Goal: Transaction & Acquisition: Book appointment/travel/reservation

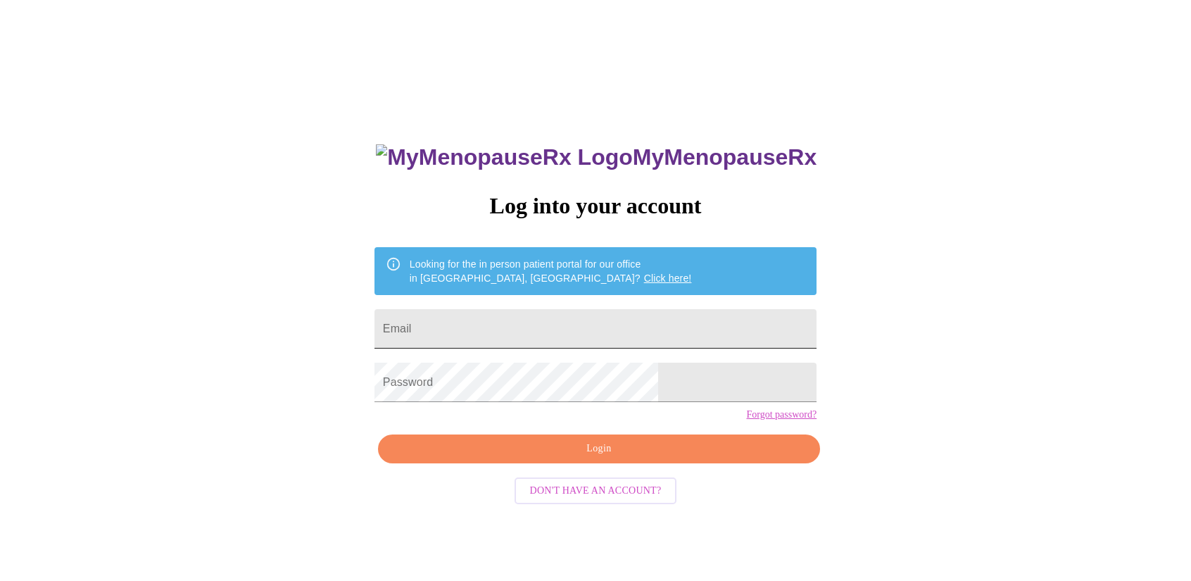
click at [492, 333] on input "Email" at bounding box center [596, 328] width 442 height 39
click at [501, 329] on input "Email" at bounding box center [596, 328] width 442 height 39
type input "natalie.igou@gmail.com"
click at [627, 458] on span "Login" at bounding box center [599, 449] width 410 height 18
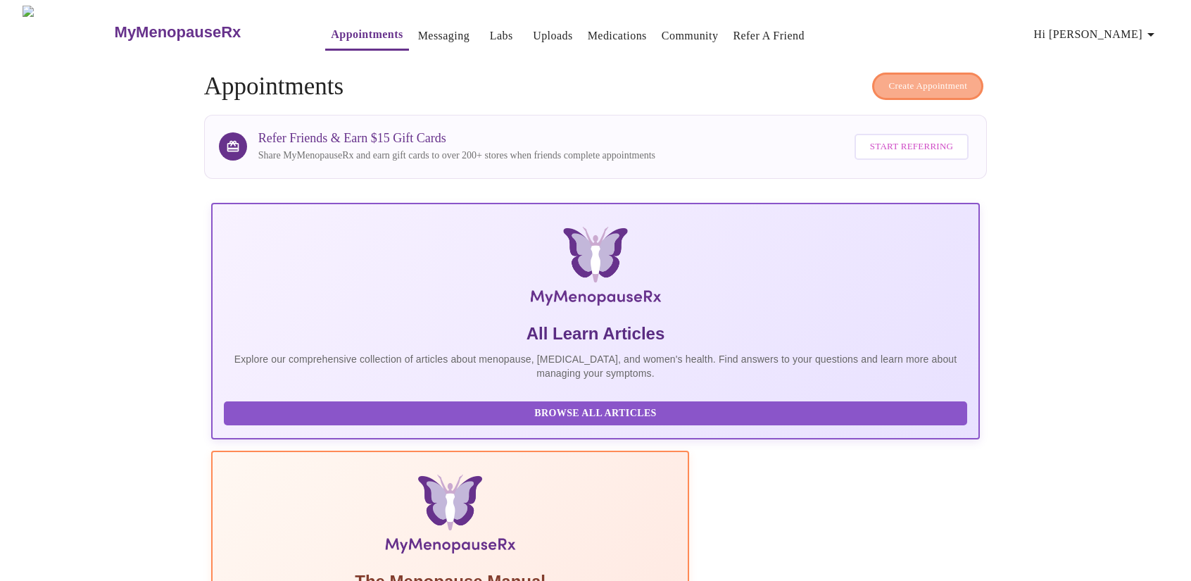
click at [921, 80] on span "Create Appointment" at bounding box center [928, 86] width 79 height 16
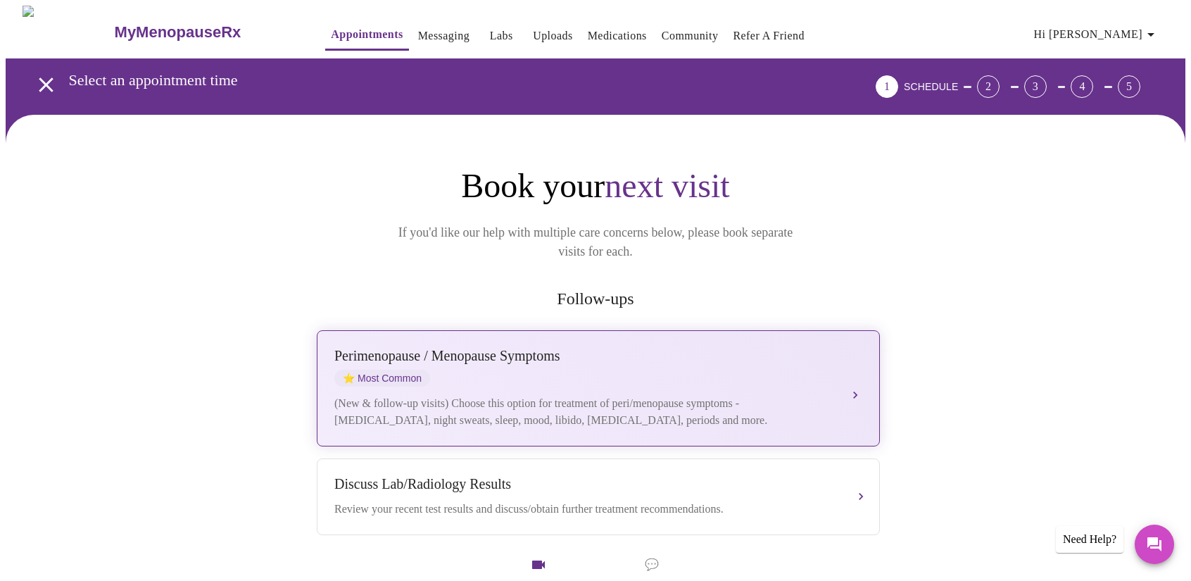
click at [588, 352] on div "Perimenopause / Menopause Symptoms ⭐ Most Common" at bounding box center [584, 367] width 500 height 39
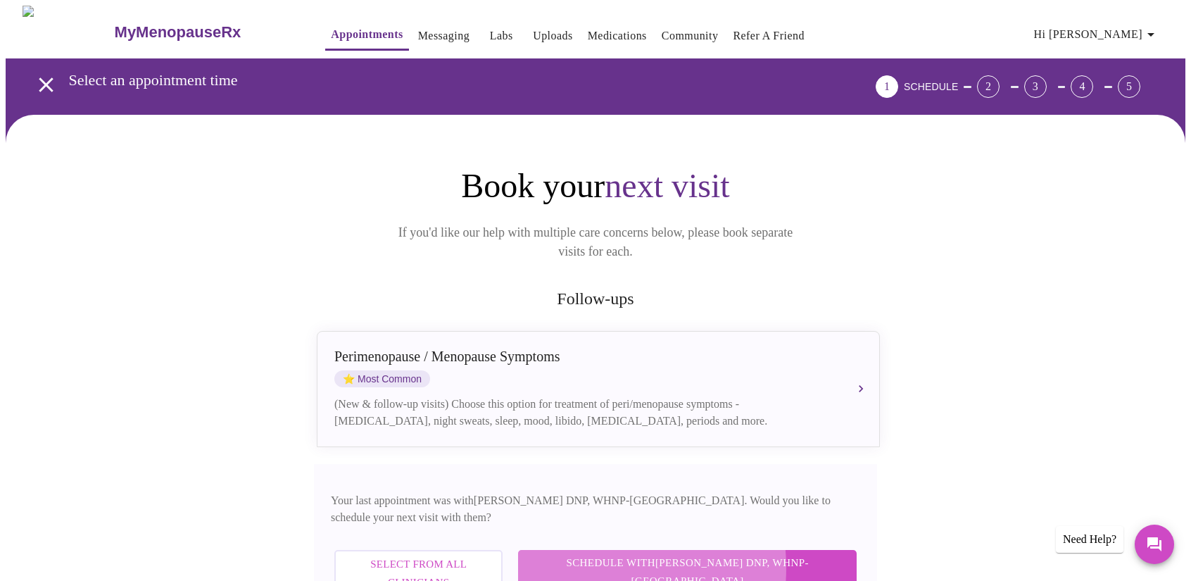
click at [649, 553] on span "Schedule with Laura Smith DNP, WHNP-BC" at bounding box center [687, 571] width 311 height 37
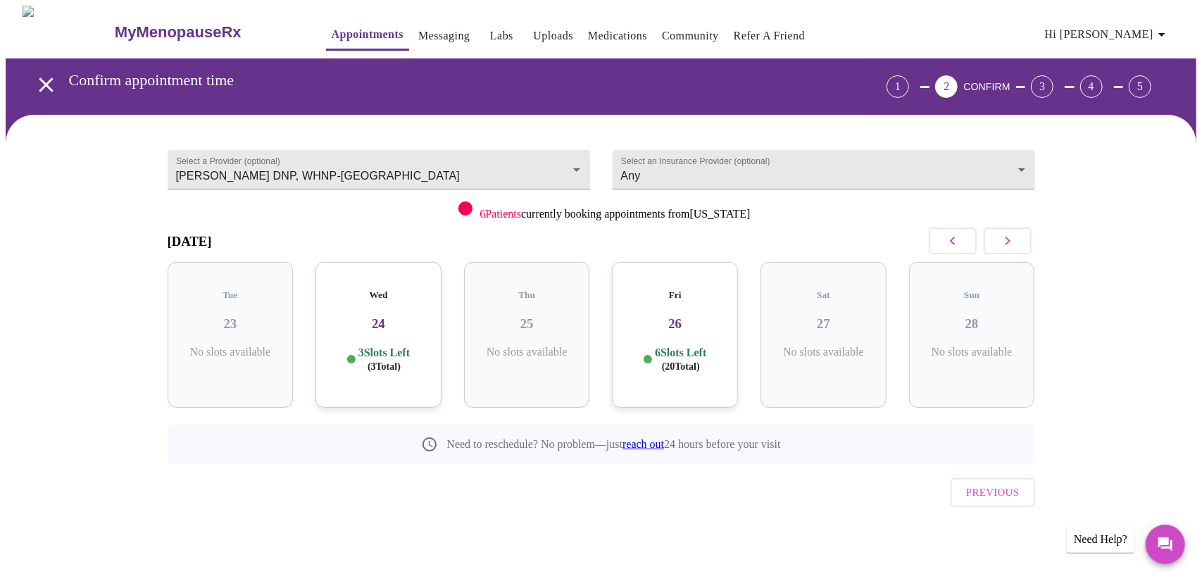
click at [1008, 244] on icon "button" at bounding box center [1007, 240] width 17 height 17
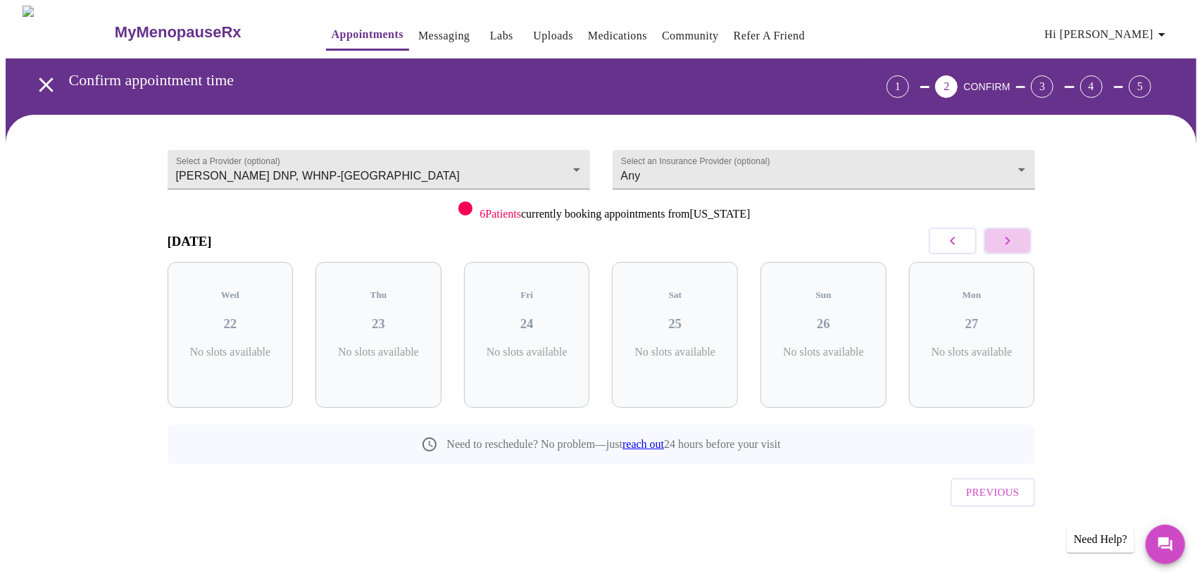
click at [1008, 244] on icon "button" at bounding box center [1007, 240] width 17 height 17
click at [956, 242] on icon "button" at bounding box center [952, 240] width 17 height 17
click at [551, 320] on div "Wed 05 8 Slots Left ( 23 Total)" at bounding box center [527, 335] width 126 height 146
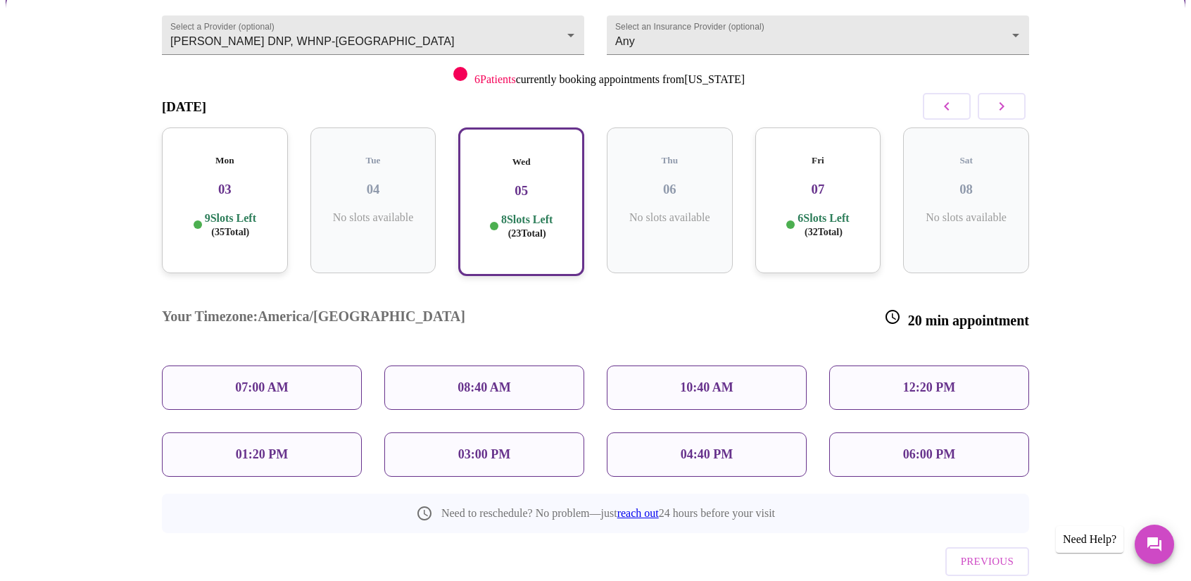
scroll to position [141, 0]
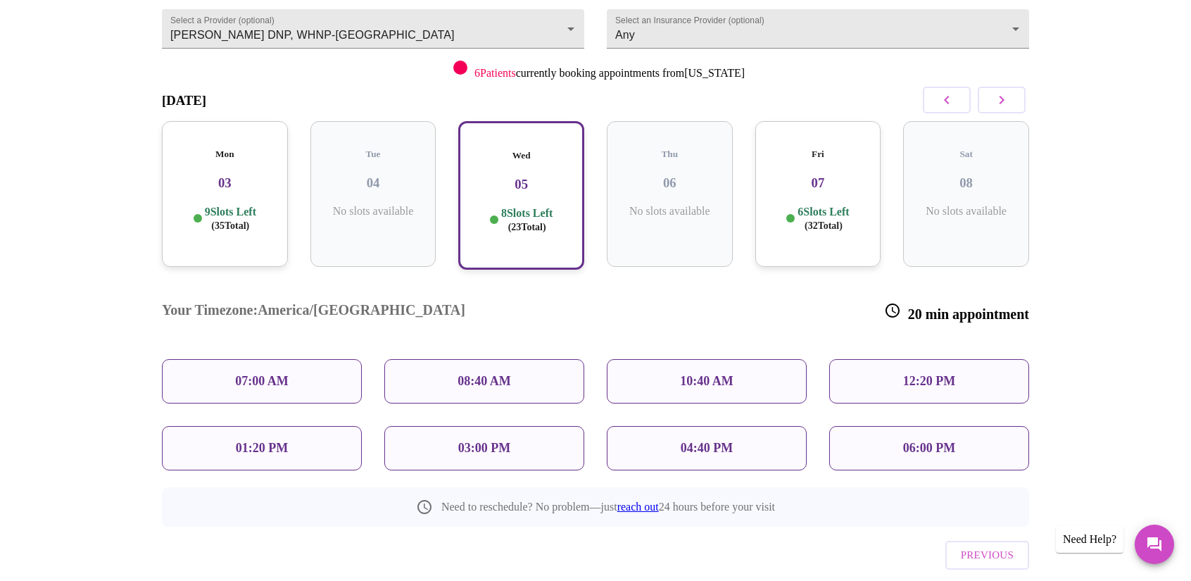
click at [896, 359] on div "12:20 PM" at bounding box center [929, 381] width 200 height 44
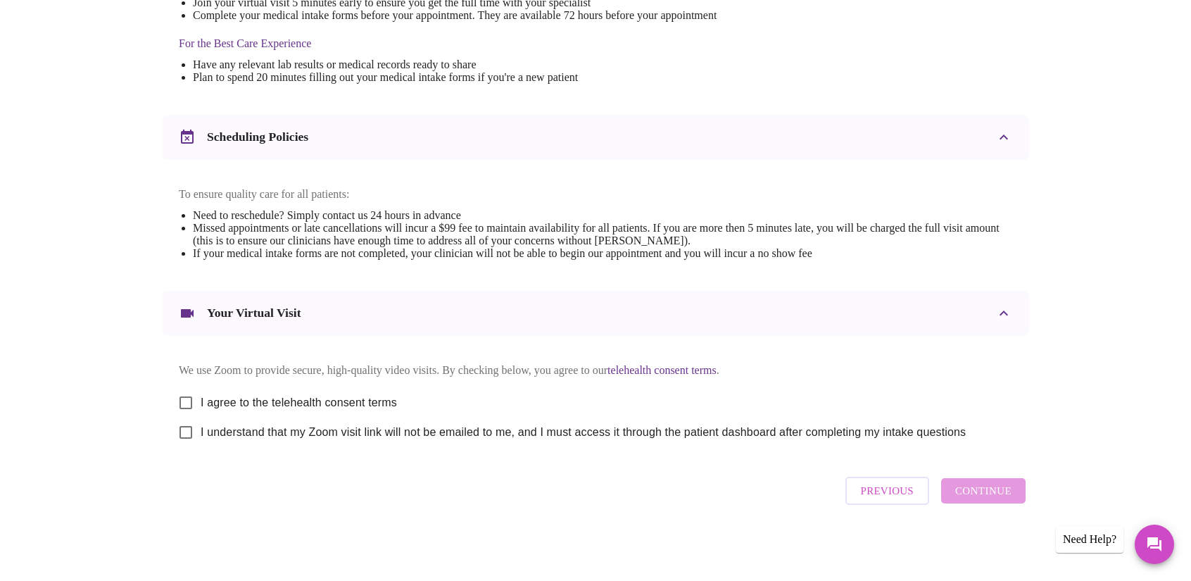
scroll to position [439, 0]
click at [370, 388] on label "I agree to the telehealth consent terms" at bounding box center [284, 403] width 226 height 30
click at [201, 388] on input "I agree to the telehealth consent terms" at bounding box center [186, 403] width 30 height 30
checkbox input "true"
click at [365, 432] on span "I understand that my Zoom visit link will not be emailed to me, and I must acce…" at bounding box center [583, 432] width 765 height 17
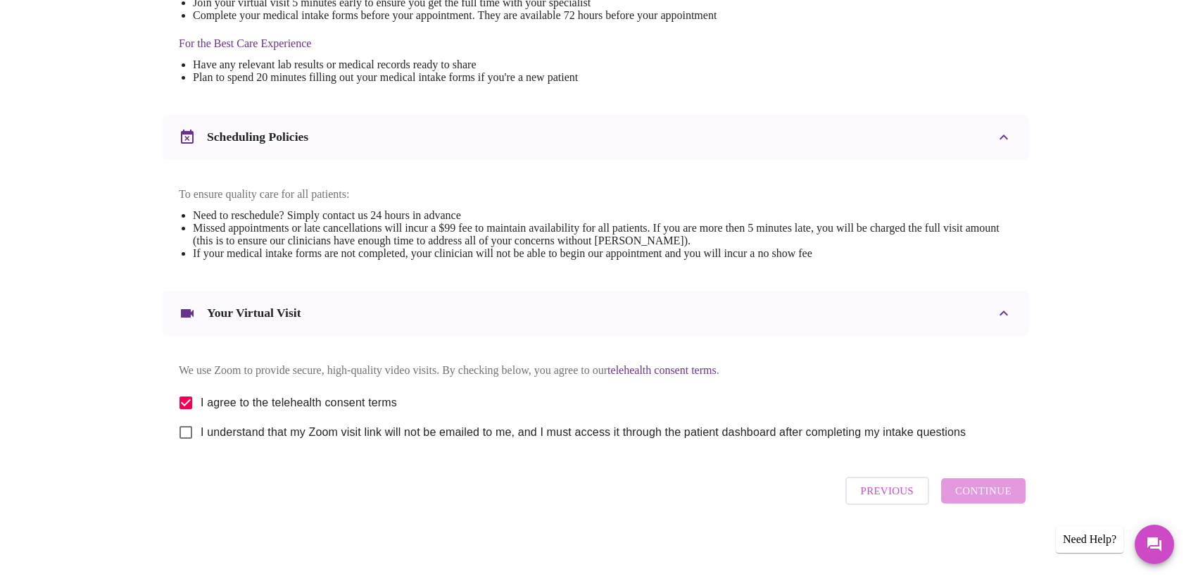
click at [201, 432] on input "I understand that my Zoom visit link will not be emailed to me, and I must acce…" at bounding box center [186, 433] width 30 height 30
checkbox input "true"
click at [982, 499] on span "Continue" at bounding box center [983, 491] width 56 height 18
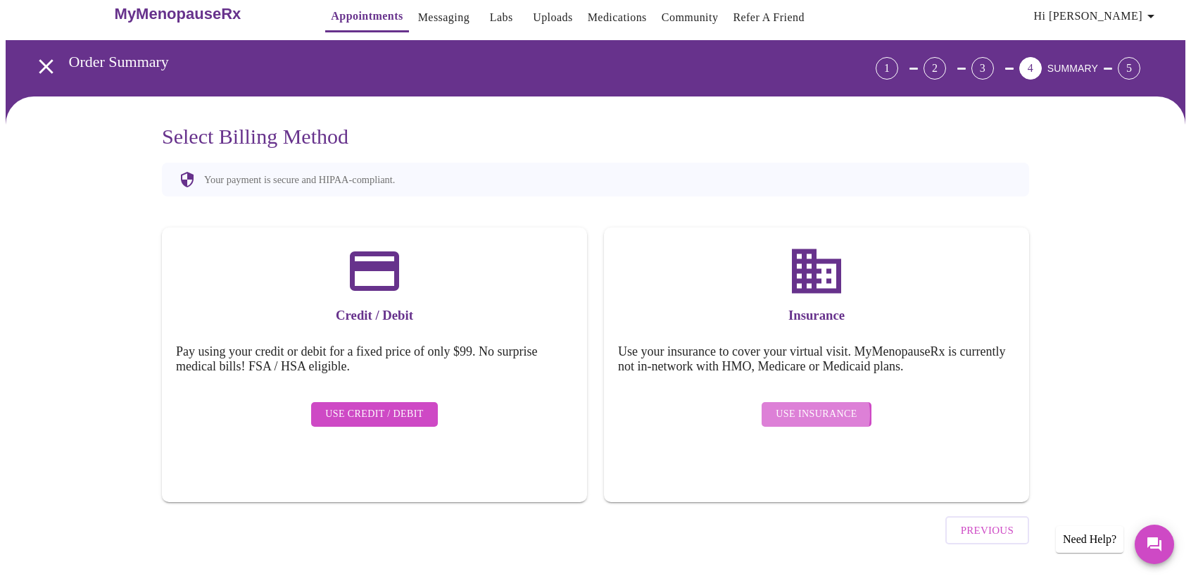
click at [805, 406] on span "Use Insurance" at bounding box center [816, 415] width 81 height 18
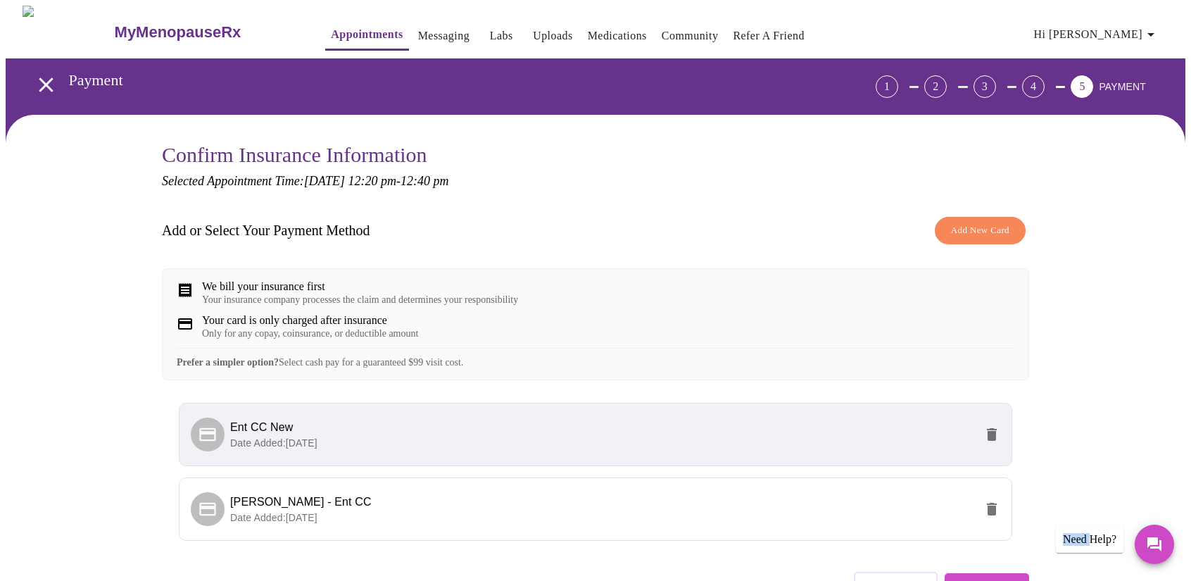
click at [805, 404] on div "MyMenopauseRx Appointments Messaging Labs Uploads Medications Community Refer a…" at bounding box center [596, 338] width 1180 height 665
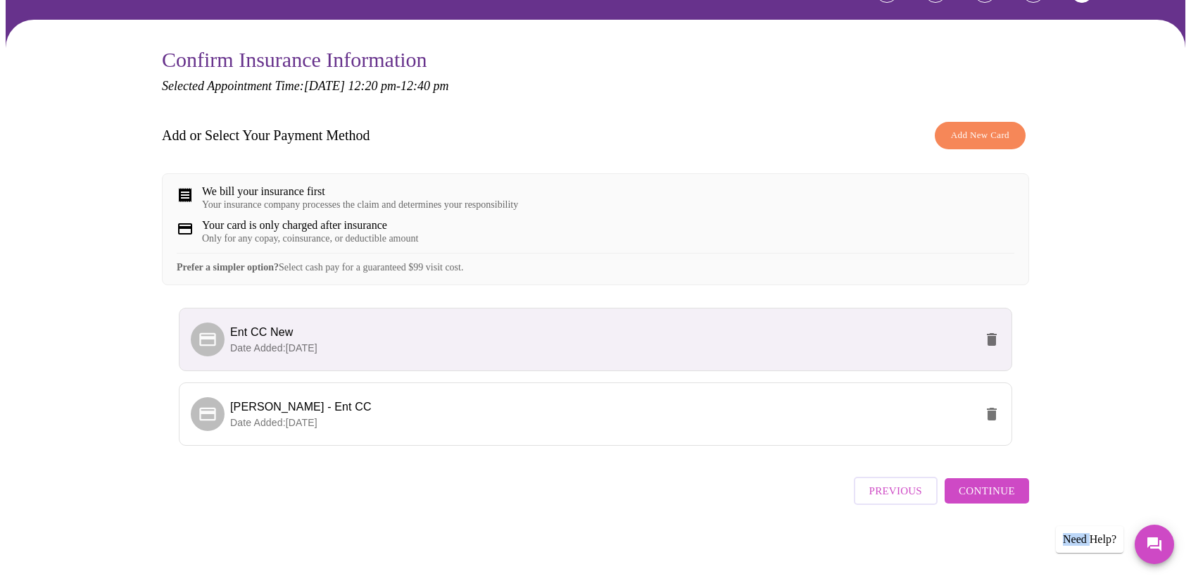
scroll to position [104, 0]
click at [380, 351] on p "Date Added: 05-06-2025" at bounding box center [602, 348] width 745 height 14
click at [976, 499] on span "Continue" at bounding box center [987, 491] width 56 height 18
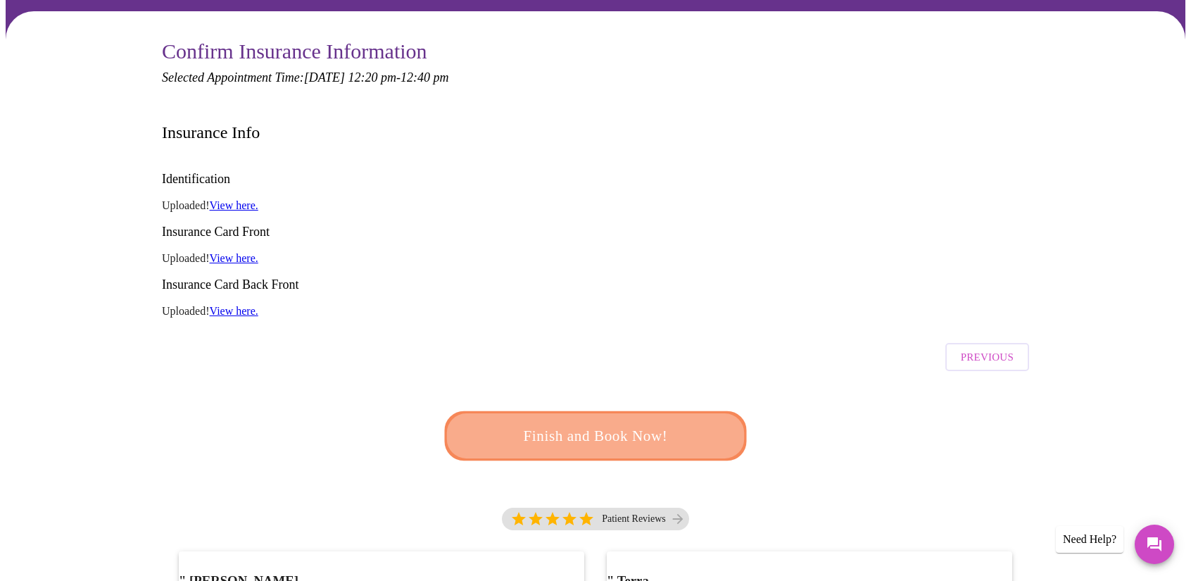
click at [609, 423] on span "Finish and Book Now!" at bounding box center [595, 436] width 261 height 26
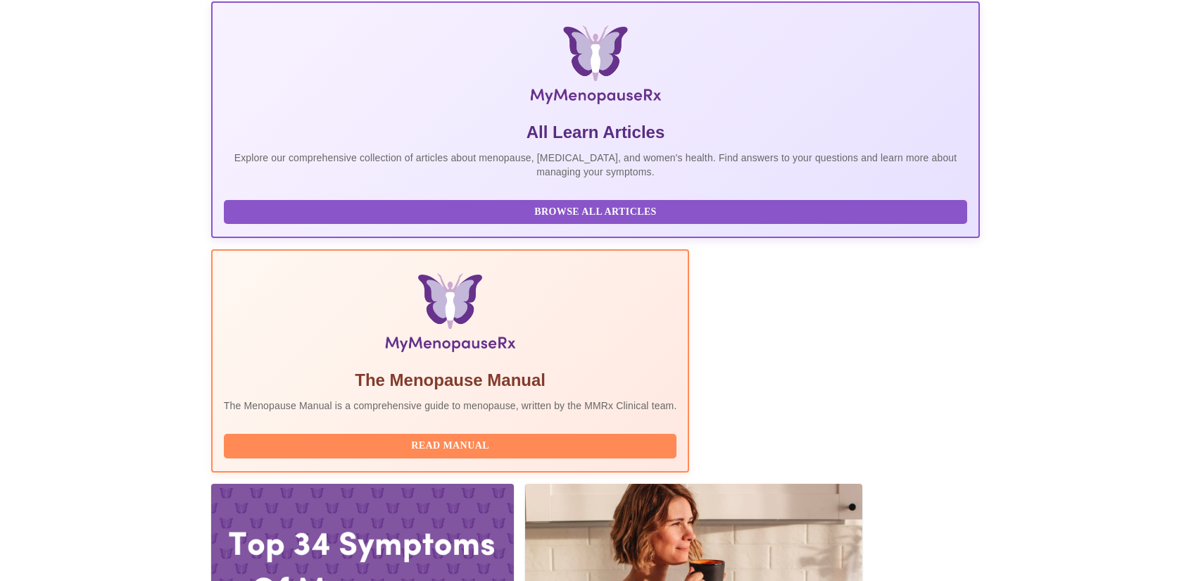
scroll to position [211, 0]
